Goal: Task Accomplishment & Management: Use online tool/utility

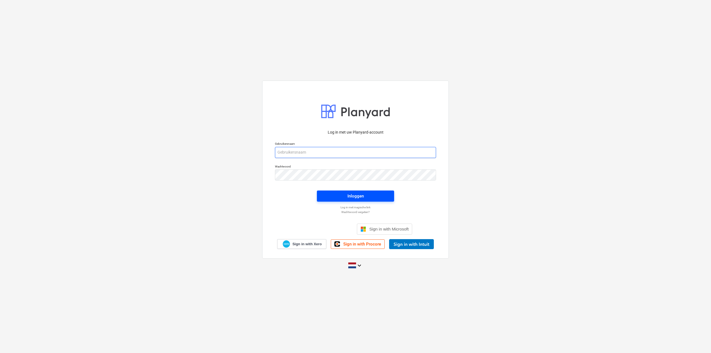
type input "[EMAIL_ADDRESS][DOMAIN_NAME]"
click at [346, 193] on span "Inloggen" at bounding box center [355, 195] width 64 height 7
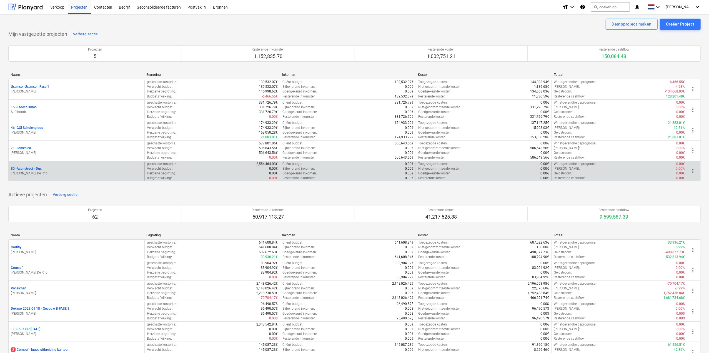
click at [34, 169] on p "80 - Aconstruct - Duc" at bounding box center [26, 168] width 31 height 5
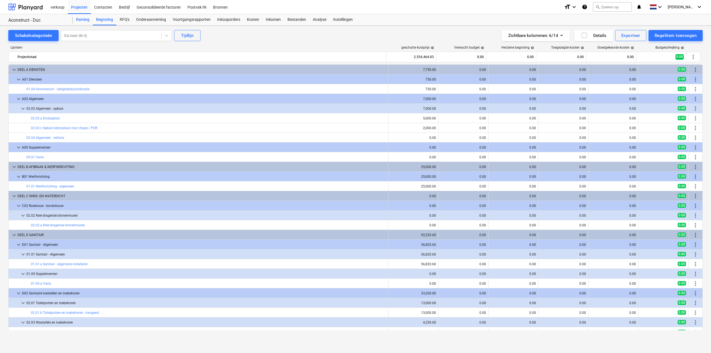
click at [86, 17] on div "Raming" at bounding box center [83, 19] width 20 height 11
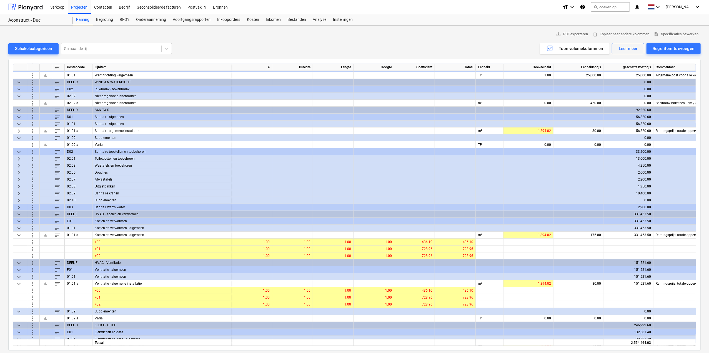
scroll to position [83, 0]
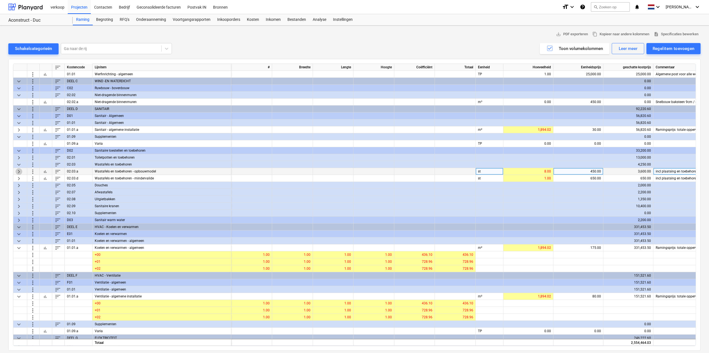
click at [21, 172] on span "keyboard_arrow_right" at bounding box center [19, 171] width 7 height 7
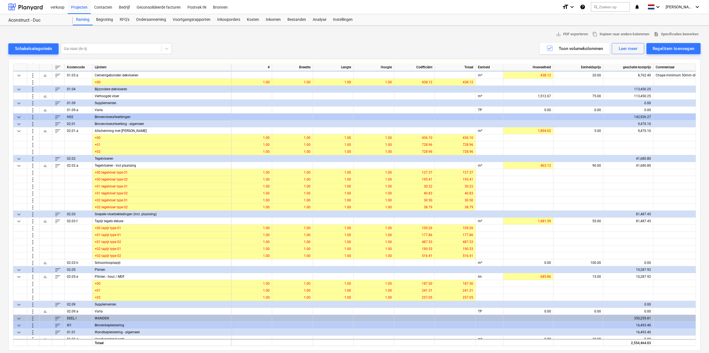
scroll to position [694, 0]
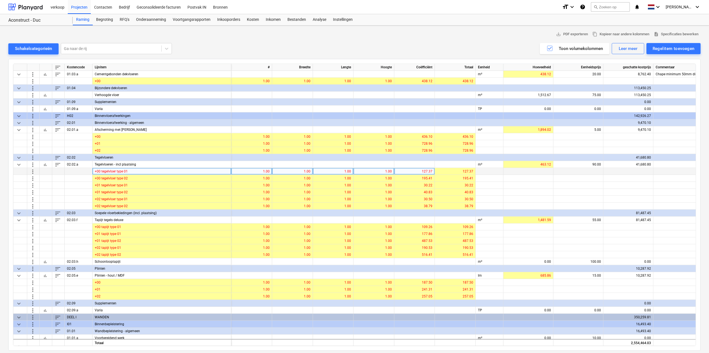
click at [416, 170] on div "127.37" at bounding box center [414, 171] width 36 height 7
type input "132.05"
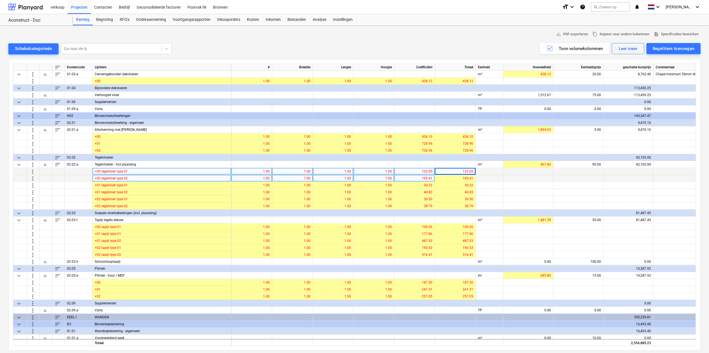
click at [416, 178] on div "195.41" at bounding box center [414, 178] width 36 height 7
type input "194.95"
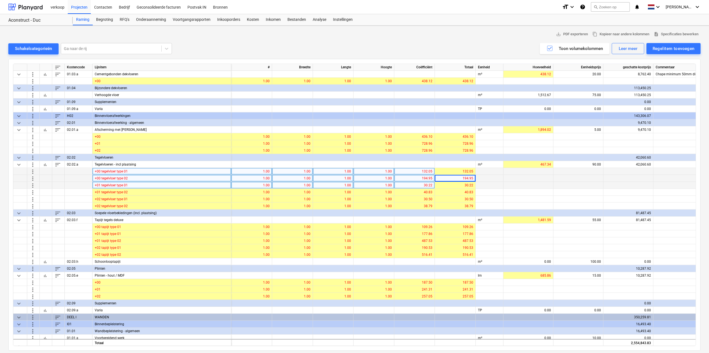
click at [421, 183] on div "30.22" at bounding box center [414, 185] width 36 height 7
click at [427, 185] on div "30.22" at bounding box center [414, 185] width 36 height 7
type input "34.57"
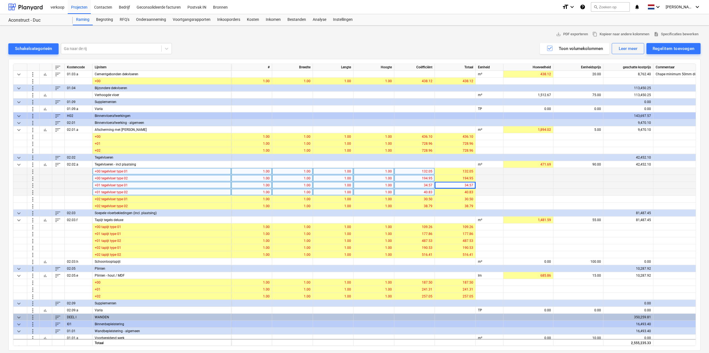
click at [428, 194] on div "40.83" at bounding box center [414, 192] width 36 height 7
type input "42.32"
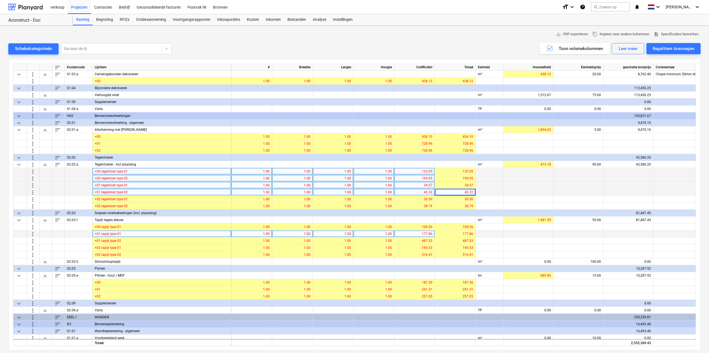
click at [426, 234] on div "177.86" at bounding box center [414, 233] width 36 height 7
type input "175.66"
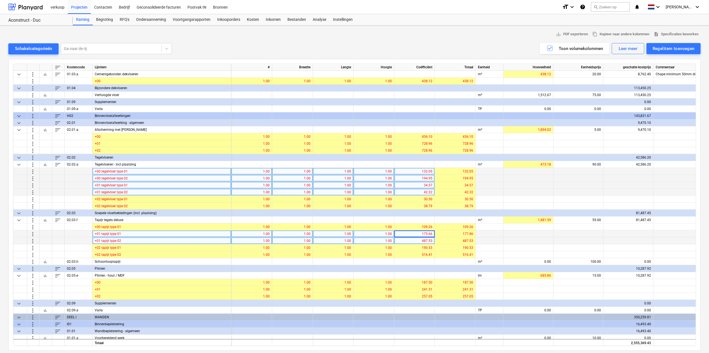
click at [420, 240] on div "487.53" at bounding box center [414, 240] width 36 height 7
type input "433.4"
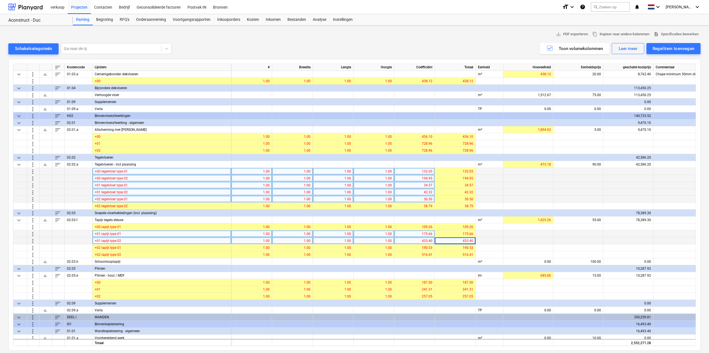
click at [422, 200] on div "30.50" at bounding box center [414, 199] width 36 height 7
type input "34.85"
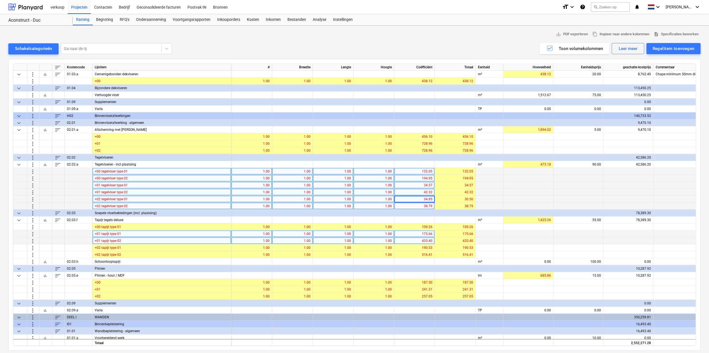
click at [422, 205] on div "38.79" at bounding box center [414, 206] width 36 height 7
type input "39.97"
click at [452, 207] on div "39.97" at bounding box center [455, 206] width 36 height 7
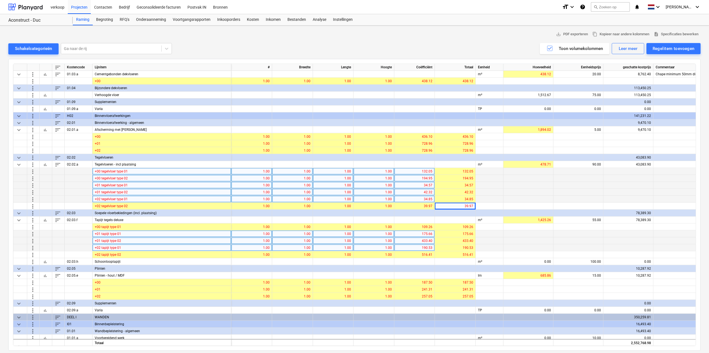
click at [426, 247] on div "190.53" at bounding box center [414, 247] width 36 height 7
type input "188.68"
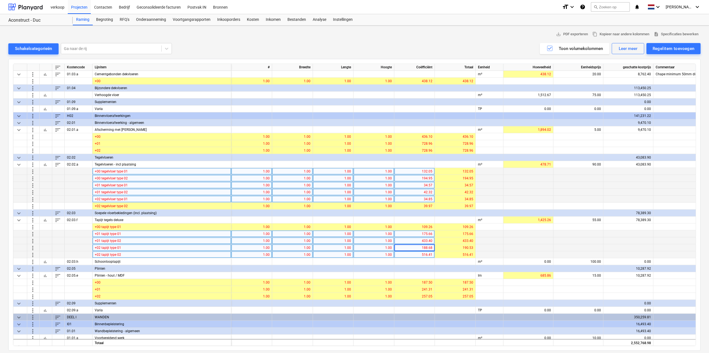
click at [421, 254] on div "516.41" at bounding box center [414, 254] width 36 height 7
type input "466.72"
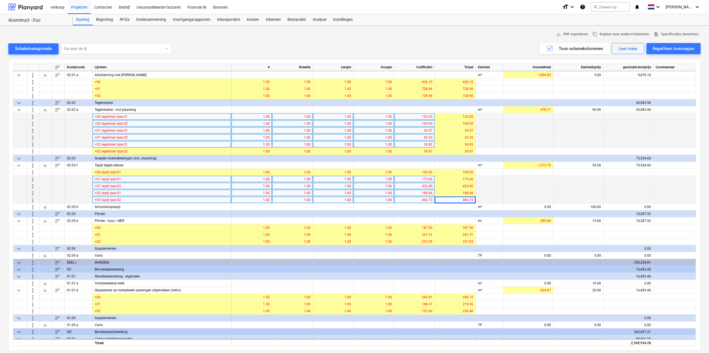
scroll to position [750, 0]
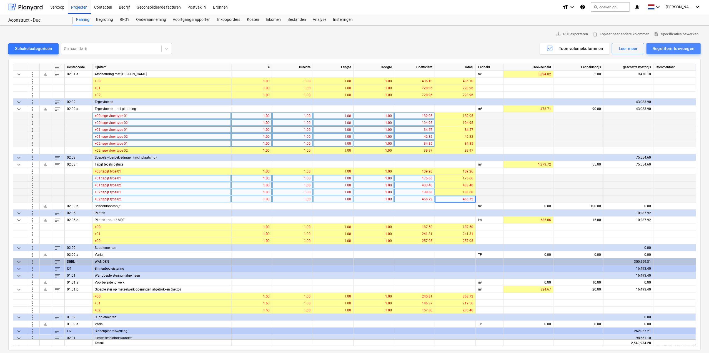
click at [689, 44] on button "Regelitem toevoegen" at bounding box center [673, 48] width 54 height 11
click at [668, 64] on div "Toevoegen vanuit sjabloon" at bounding box center [670, 62] width 59 height 10
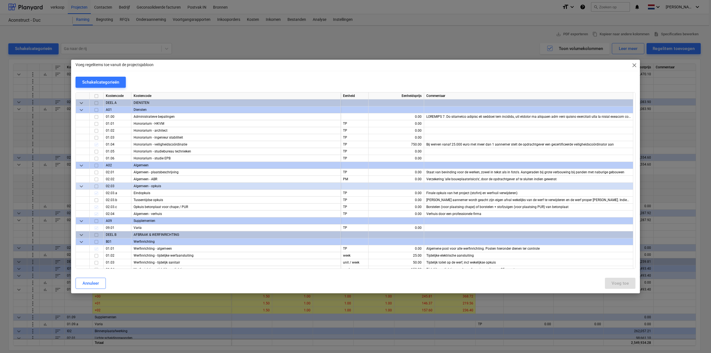
click at [637, 63] on span "close" at bounding box center [634, 65] width 7 height 7
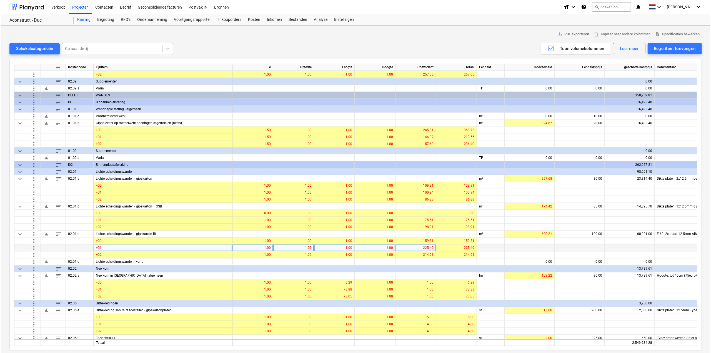
scroll to position [916, 0]
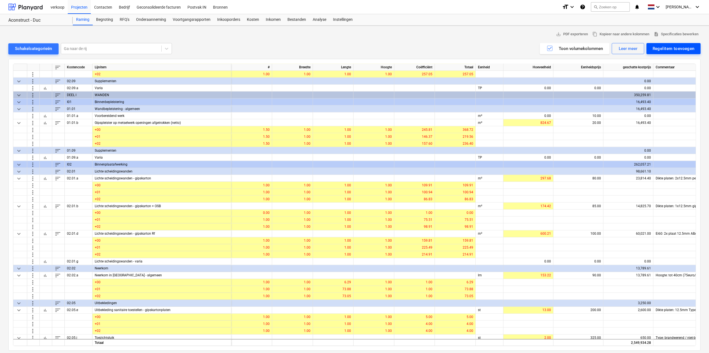
click at [656, 46] on div "Regelitem toevoegen" at bounding box center [673, 48] width 42 height 7
click at [656, 60] on div "Toevoegen vanuit sjabloon" at bounding box center [670, 62] width 59 height 10
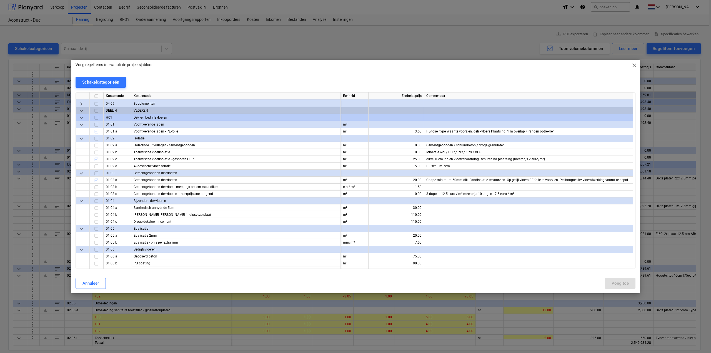
scroll to position [1027, 0]
click at [96, 151] on input "checkbox" at bounding box center [96, 151] width 7 height 7
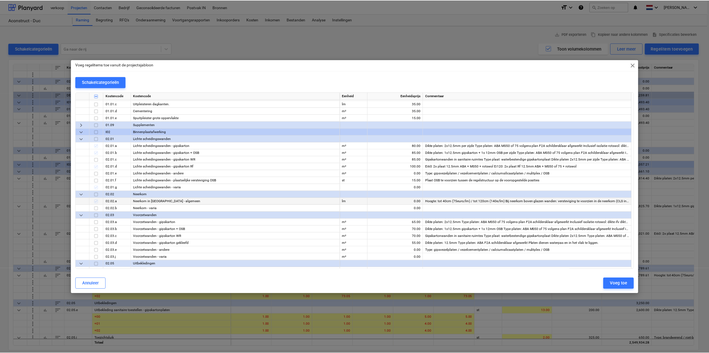
scroll to position [1610, 0]
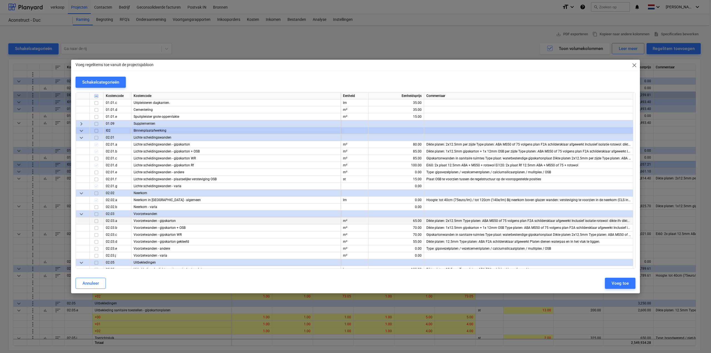
click at [97, 222] on input "checkbox" at bounding box center [96, 221] width 7 height 7
click at [625, 285] on div "Voeg toe" at bounding box center [619, 283] width 17 height 7
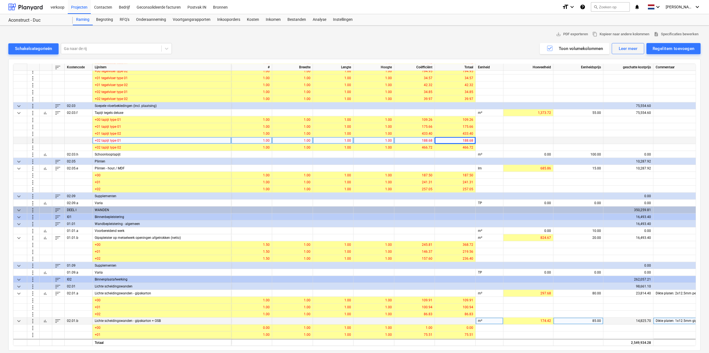
scroll to position [805, 0]
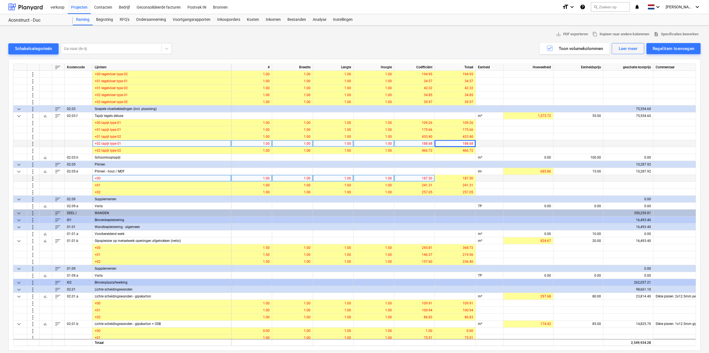
click at [423, 176] on div "187.50" at bounding box center [414, 178] width 36 height 7
click at [427, 177] on div "187.50" at bounding box center [414, 178] width 36 height 7
type input "200.35"
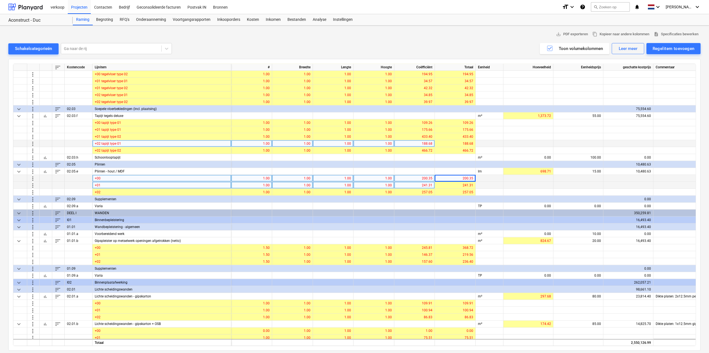
click at [422, 185] on div "241.31" at bounding box center [414, 185] width 36 height 7
click at [418, 185] on div "241.31" at bounding box center [414, 185] width 36 height 7
type input "270.71"
click at [421, 179] on div "200.35" at bounding box center [414, 178] width 36 height 7
click at [424, 175] on div "200.35" at bounding box center [414, 178] width 36 height 7
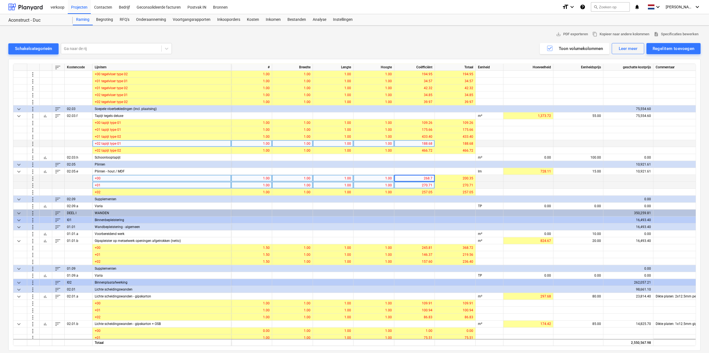
type input "268.78"
click at [547, 240] on div "824.67" at bounding box center [528, 240] width 45 height 7
click at [579, 241] on div "20.00" at bounding box center [578, 240] width 45 height 7
type input "0"
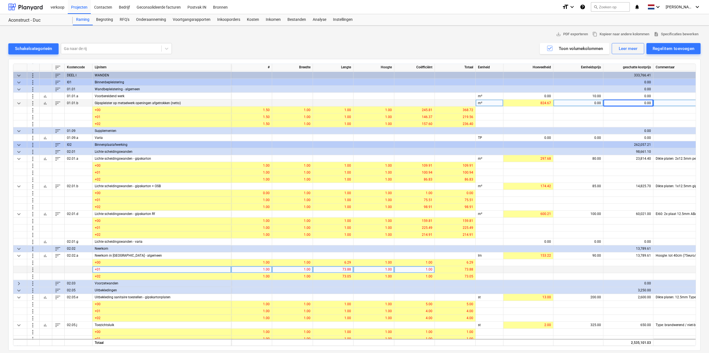
scroll to position [944, 0]
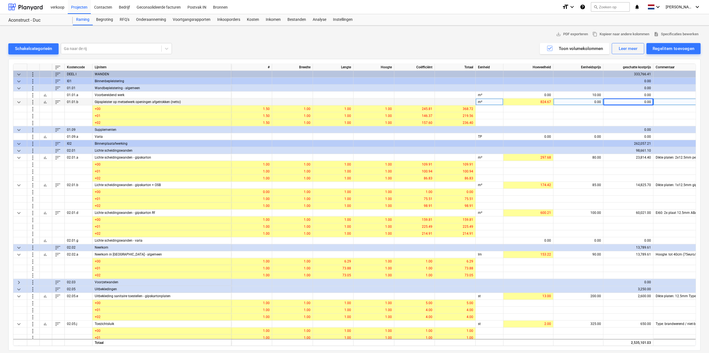
click at [18, 281] on span "keyboard_arrow_right" at bounding box center [19, 282] width 7 height 7
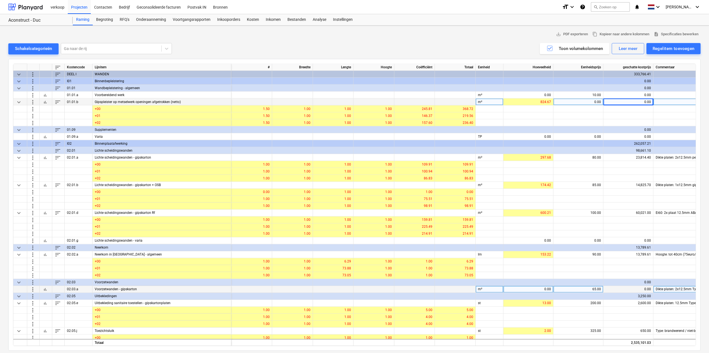
click at [134, 288] on div "Voorzetwanden - gipskarton" at bounding box center [161, 289] width 139 height 7
click at [31, 288] on span "more_vert" at bounding box center [32, 289] width 7 height 7
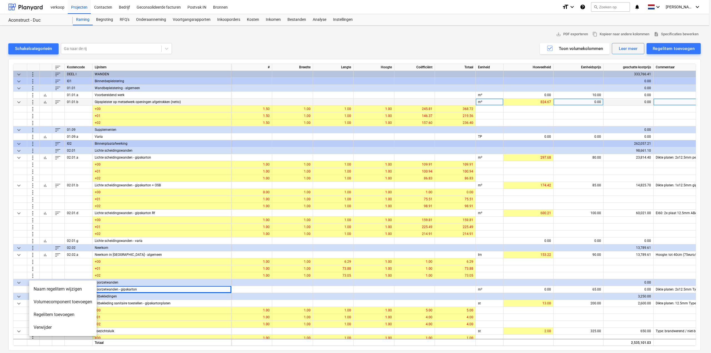
click at [37, 302] on li "Volumecomponent toevoegen" at bounding box center [62, 301] width 67 height 13
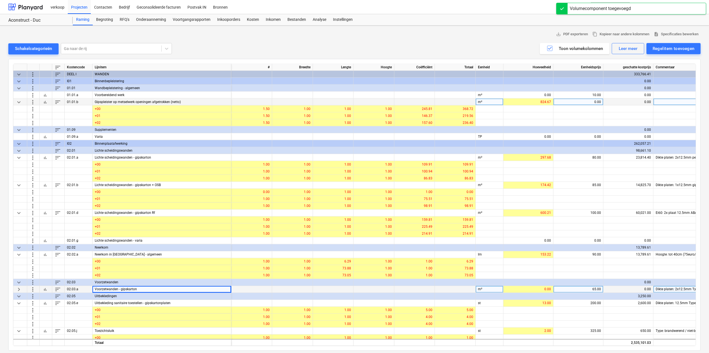
click at [20, 289] on span "keyboard_arrow_right" at bounding box center [19, 289] width 7 height 7
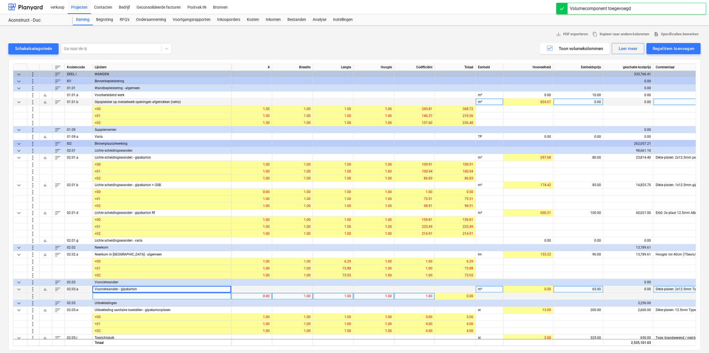
click at [30, 295] on span "more_vert" at bounding box center [32, 296] width 7 height 7
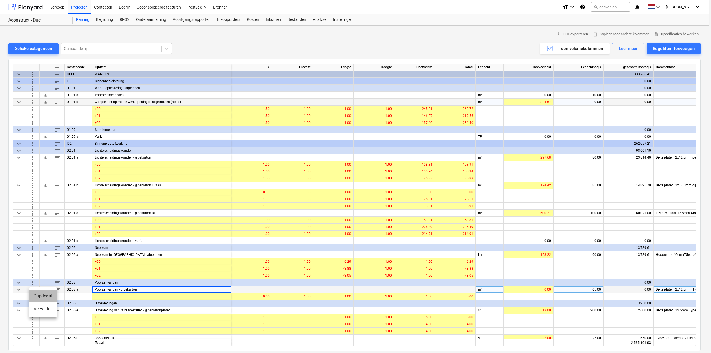
click at [38, 295] on li "Duplicaat" at bounding box center [43, 296] width 28 height 13
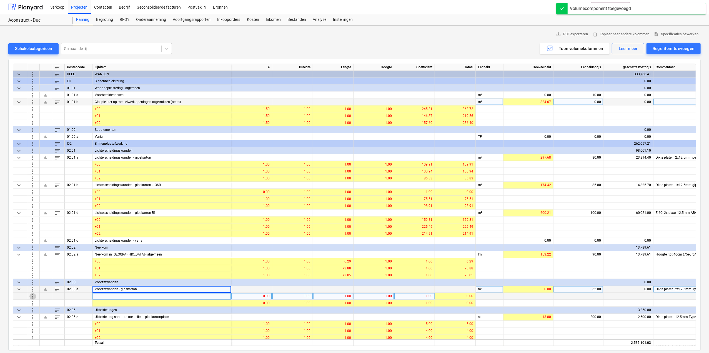
click at [33, 297] on span "more_vert" at bounding box center [32, 296] width 7 height 7
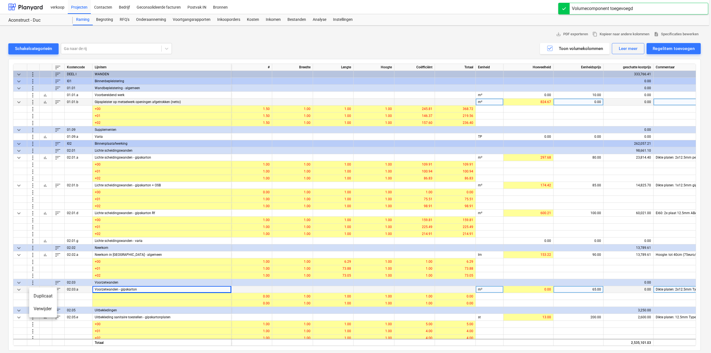
click at [37, 298] on li "Duplicaat" at bounding box center [43, 296] width 28 height 13
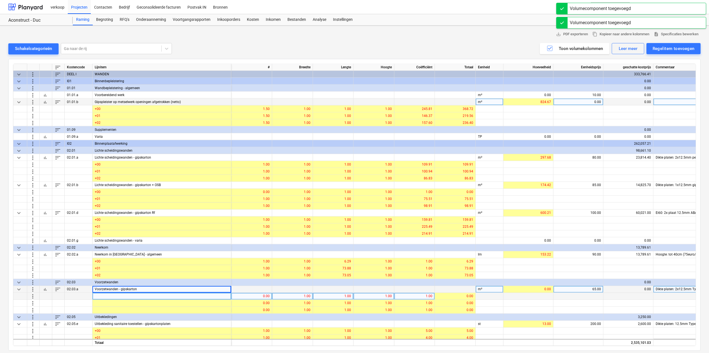
click at [149, 298] on div at bounding box center [161, 296] width 139 height 7
type input "+00"
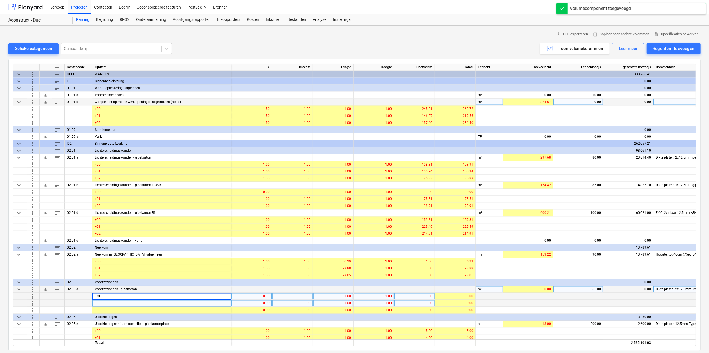
click at [142, 302] on div at bounding box center [161, 303] width 139 height 7
type input "+01"
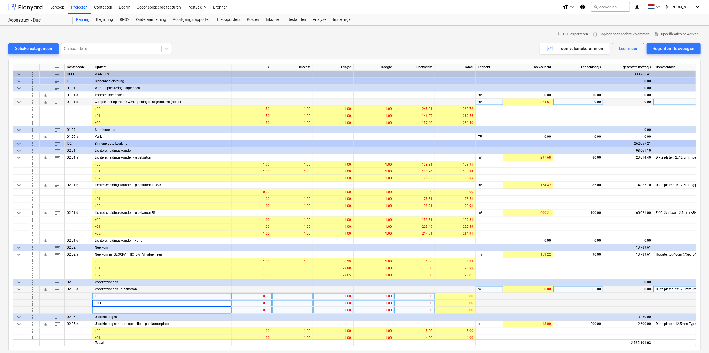
click at [133, 310] on div at bounding box center [161, 310] width 139 height 7
type input "+02"
click at [266, 296] on div "0.00" at bounding box center [251, 296] width 36 height 7
type input "1"
type input "203.55"
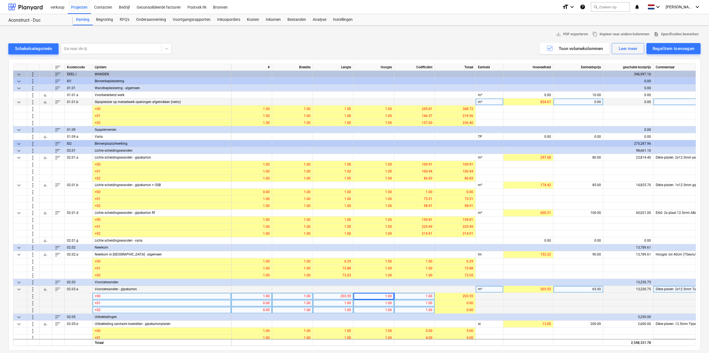
click at [336, 302] on div "1.00" at bounding box center [333, 303] width 36 height 7
type input "210.86"
click at [267, 302] on div "0.00" at bounding box center [251, 303] width 36 height 7
type input "1"
click at [259, 308] on div "0.00" at bounding box center [251, 310] width 36 height 7
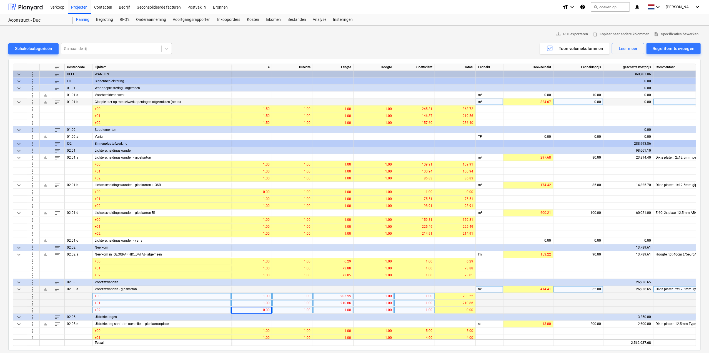
click at [259, 308] on div "0.00" at bounding box center [251, 310] width 36 height 7
type input "1"
type input "240.83"
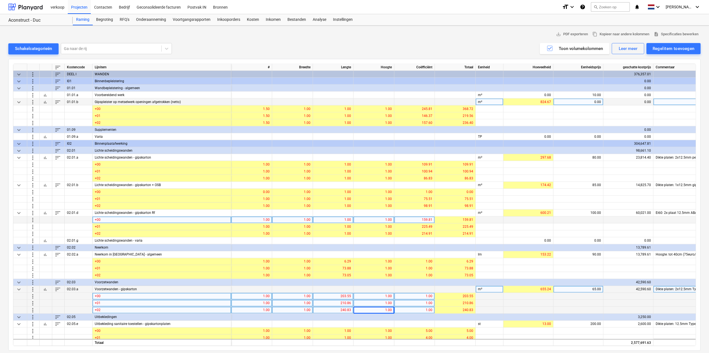
click at [426, 219] on div "159.81" at bounding box center [414, 220] width 36 height 7
type input "152.92"
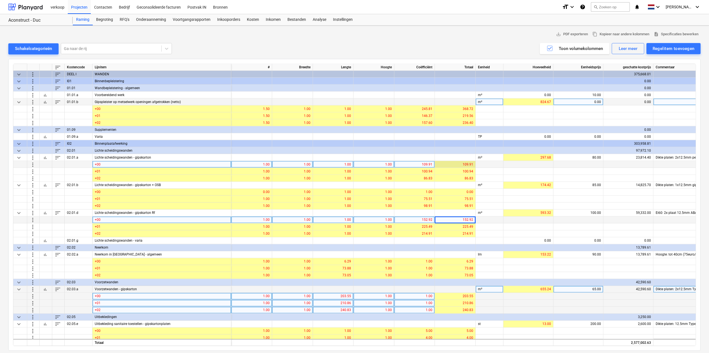
click at [456, 164] on div "109.91" at bounding box center [455, 164] width 36 height 7
click at [457, 163] on div "109.91" at bounding box center [455, 164] width 36 height 7
click at [423, 165] on div "109.91" at bounding box center [414, 164] width 36 height 7
type input "162.13"
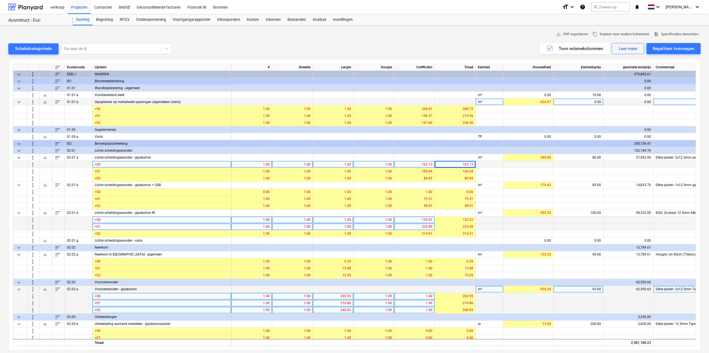
click at [427, 225] on div "225.49" at bounding box center [414, 226] width 36 height 7
type input "4"
type input "184.51"
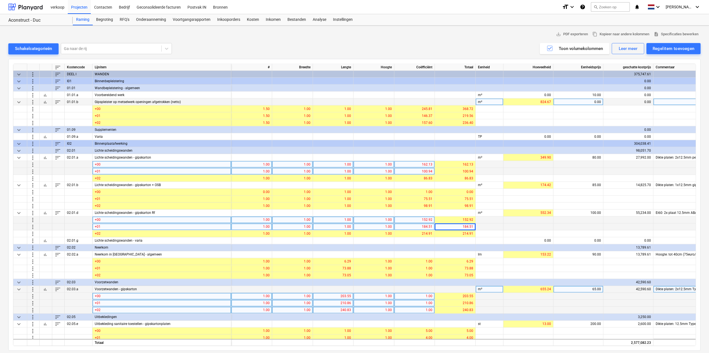
click at [420, 171] on div "100.94" at bounding box center [414, 171] width 36 height 7
type input "98.96"
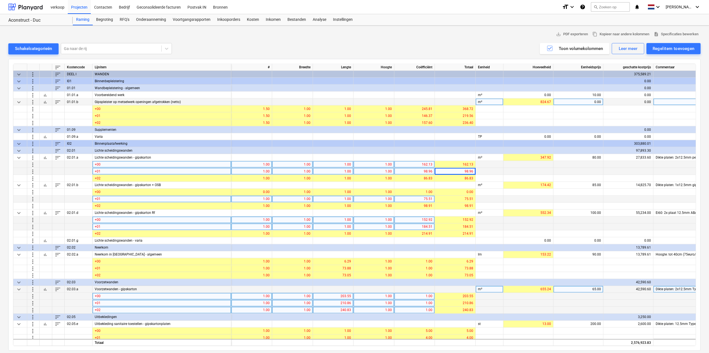
click at [424, 199] on div "75.51" at bounding box center [414, 199] width 36 height 7
type input "74.64"
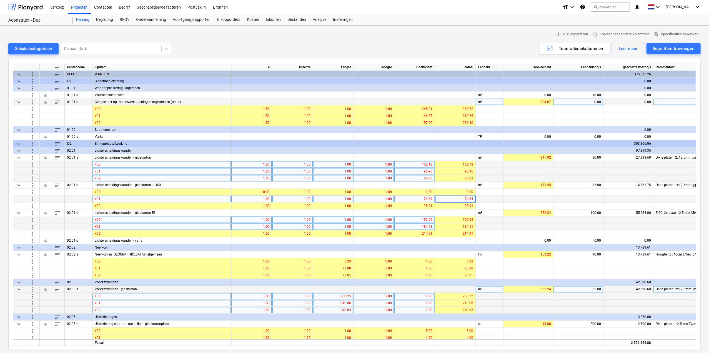
click at [431, 178] on div "86.83" at bounding box center [414, 178] width 36 height 7
type input "100.48"
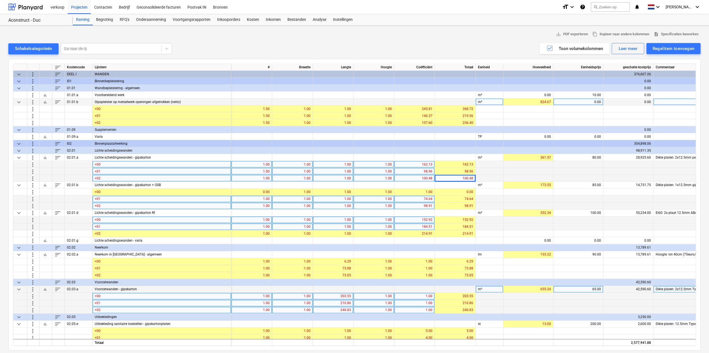
click at [421, 206] on div "98.91" at bounding box center [414, 206] width 36 height 7
type input "98.30"
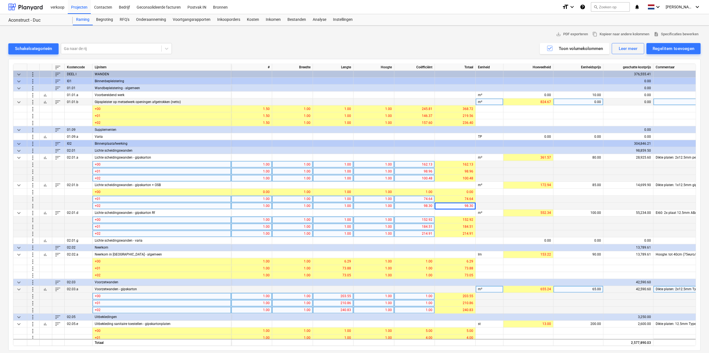
click at [421, 233] on div "214.91" at bounding box center [414, 233] width 36 height 7
type input "189.13"
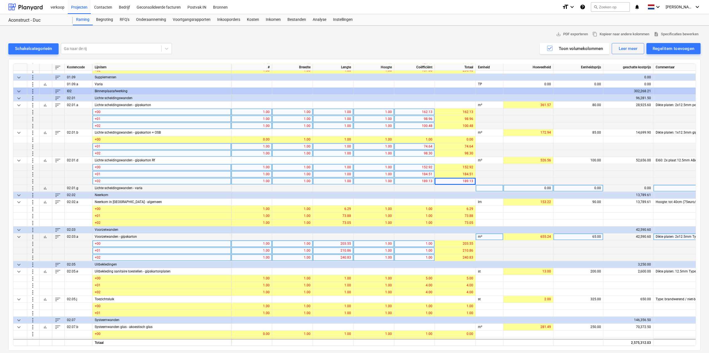
scroll to position [999, 0]
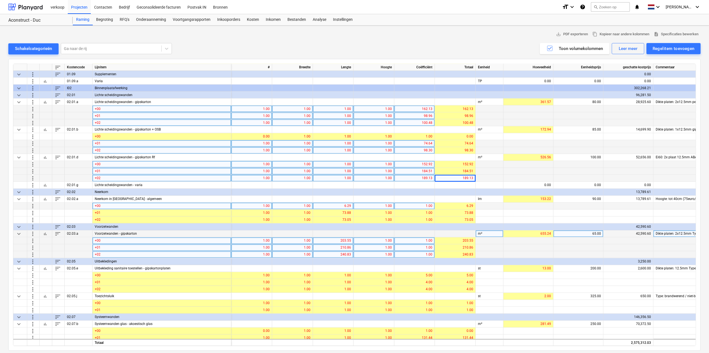
click at [351, 205] on div "6.29" at bounding box center [333, 206] width 41 height 7
type input "4.45"
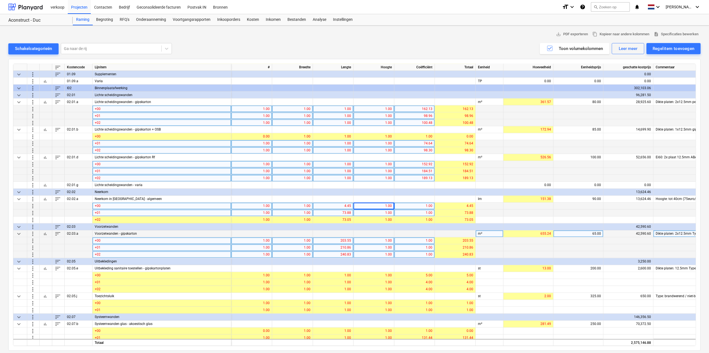
click at [345, 212] on div "73.88" at bounding box center [333, 213] width 36 height 7
click at [340, 213] on div "73.88" at bounding box center [333, 213] width 36 height 7
type input "86.71"
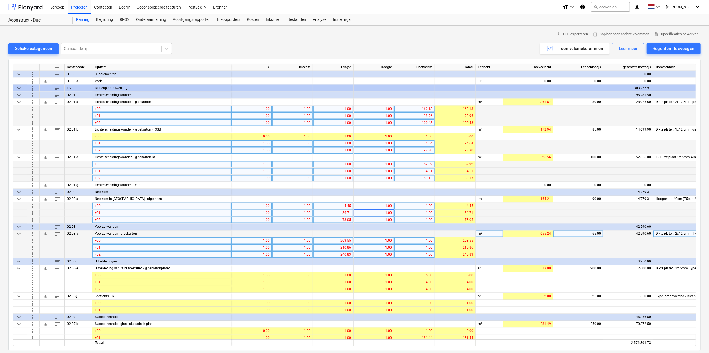
click at [338, 220] on div "73.05" at bounding box center [333, 220] width 36 height 7
click at [343, 219] on div "73.05" at bounding box center [333, 220] width 36 height 7
type input "79.9"
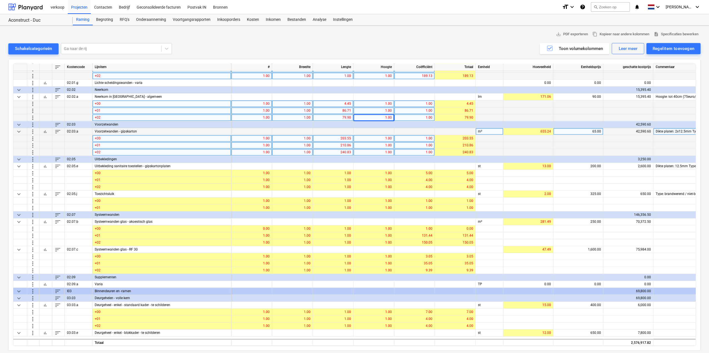
scroll to position [1111, 0]
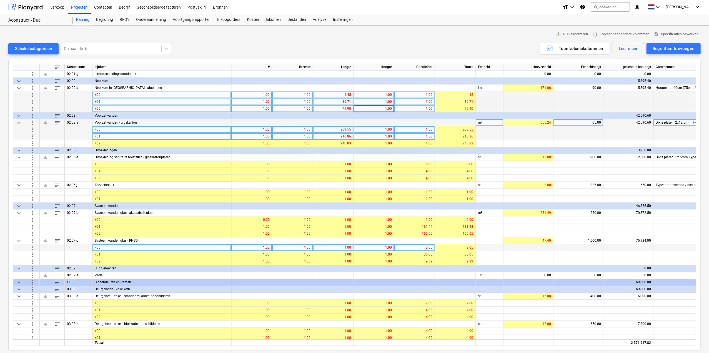
click at [405, 247] on div "3.05" at bounding box center [414, 247] width 36 height 7
type input "8.44"
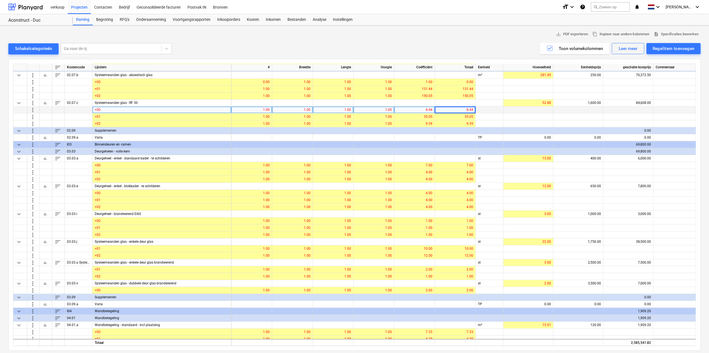
scroll to position [1249, 0]
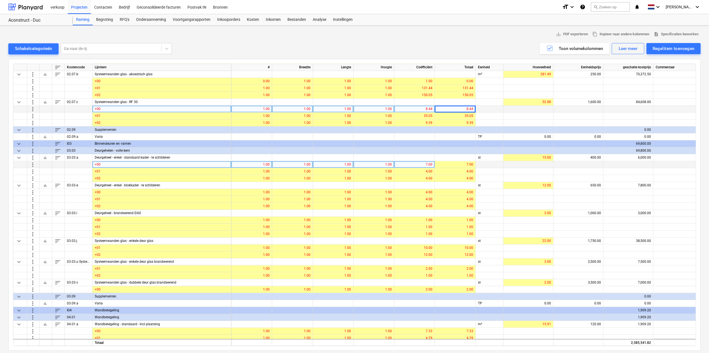
click at [419, 165] on div "7.00" at bounding box center [414, 164] width 36 height 7
type input "6"
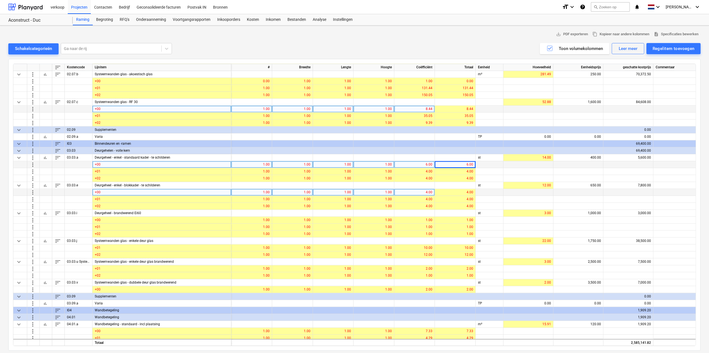
click at [427, 192] on div "4.00" at bounding box center [414, 192] width 36 height 7
type input "6"
click at [427, 192] on div "6.00" at bounding box center [414, 192] width 36 height 7
type input "7"
click at [430, 193] on div "7.00" at bounding box center [414, 192] width 36 height 7
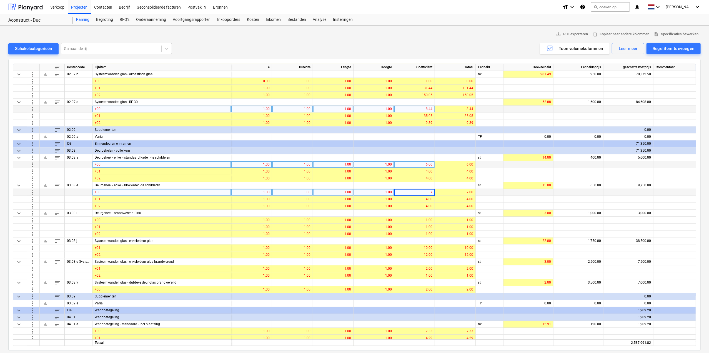
type input "6"
click at [418, 164] on div "6.00" at bounding box center [414, 164] width 36 height 7
type input "7"
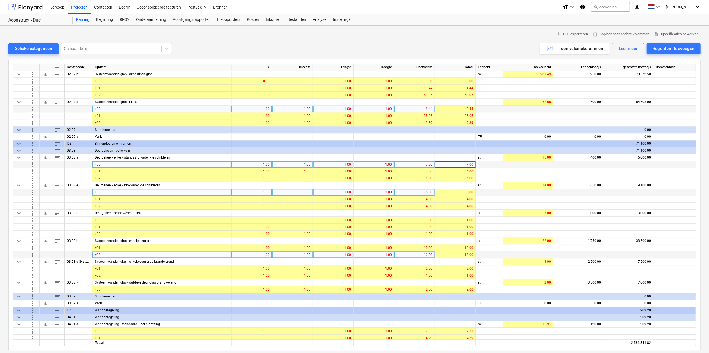
click at [427, 252] on div "12.00" at bounding box center [414, 254] width 36 height 7
type input "10"
click at [426, 252] on div "10.00" at bounding box center [414, 254] width 36 height 7
type input "12"
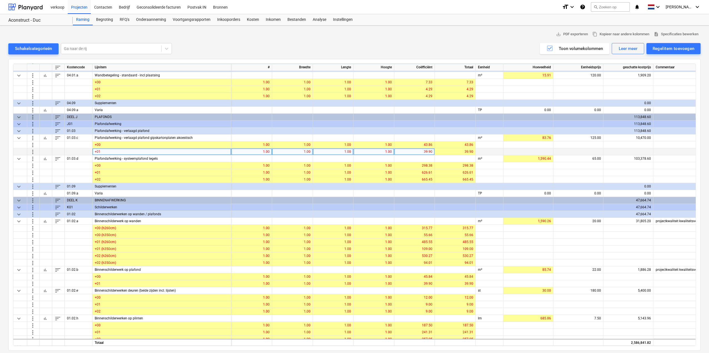
scroll to position [1499, 0]
